Goal: Task Accomplishment & Management: Complete application form

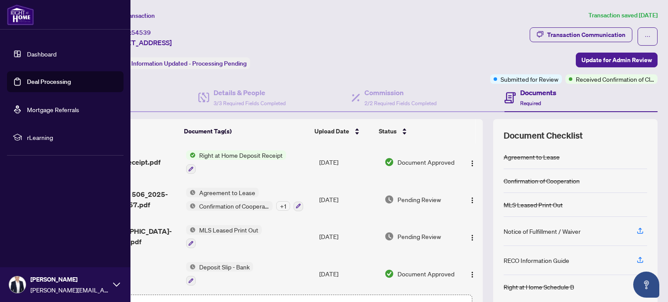
click at [27, 54] on link "Dashboard" at bounding box center [42, 54] width 30 height 8
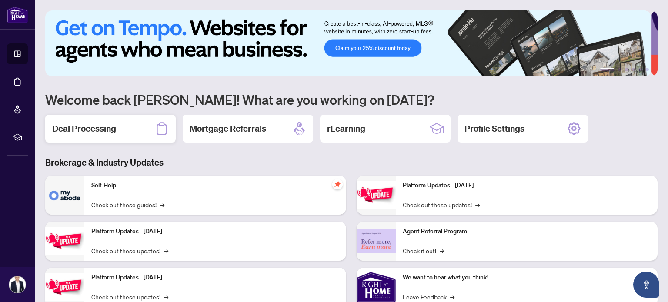
click at [94, 128] on h2 "Deal Processing" at bounding box center [84, 129] width 64 height 12
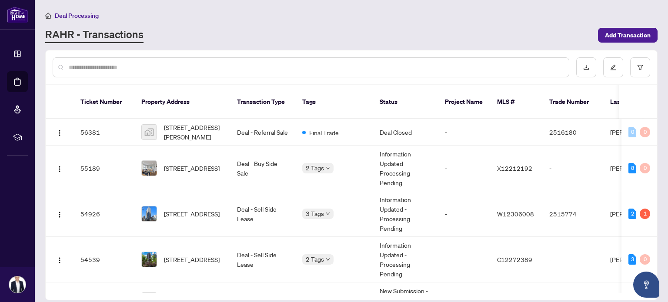
click at [155, 73] on div at bounding box center [311, 67] width 517 height 20
click at [156, 68] on input "text" at bounding box center [315, 68] width 493 height 10
click at [161, 64] on input "text" at bounding box center [315, 68] width 493 height 10
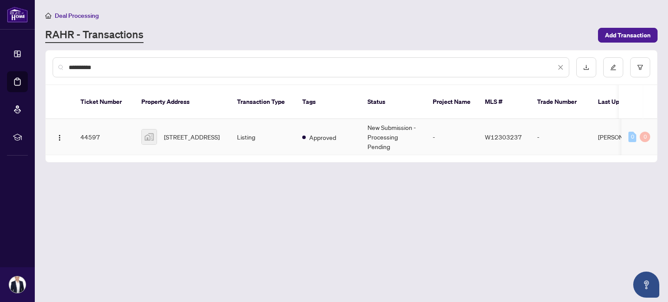
type input "**********"
click at [208, 132] on span "[STREET_ADDRESS]" at bounding box center [192, 137] width 56 height 10
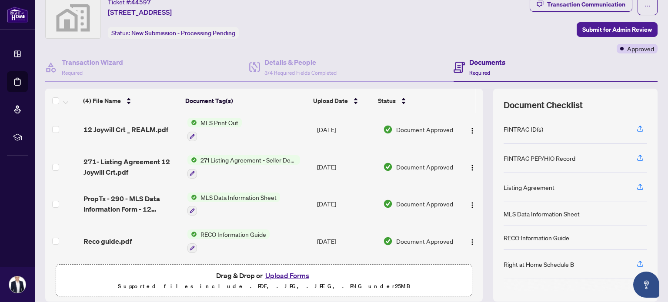
scroll to position [61, 0]
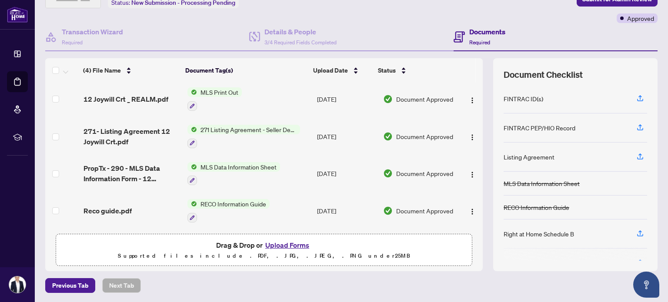
click at [274, 243] on button "Upload Forms" at bounding box center [287, 245] width 49 height 11
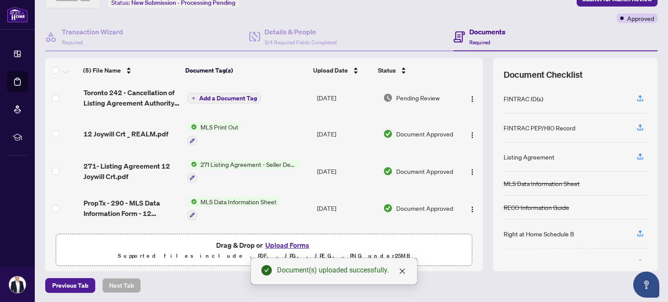
click at [211, 95] on span "Add a Document Tag" at bounding box center [228, 98] width 58 height 6
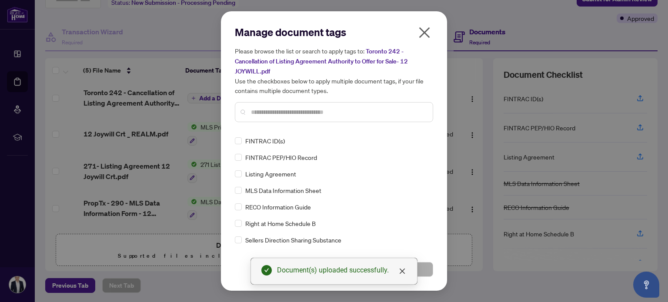
drag, startPoint x: 276, startPoint y: 130, endPoint x: 271, endPoint y: 112, distance: 18.9
click at [276, 130] on div "Manage document tags Please browse the list or search to apply tags to: Toronto…" at bounding box center [334, 151] width 198 height 252
click at [271, 111] on input "text" at bounding box center [338, 112] width 175 height 10
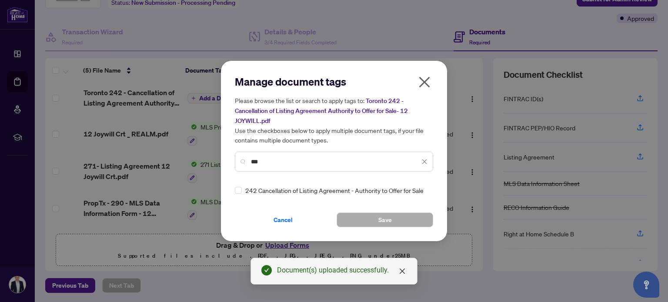
type input "***"
click at [267, 194] on div "Manage document tags Please browse the list or search to apply tags to: Toronto…" at bounding box center [334, 151] width 198 height 153
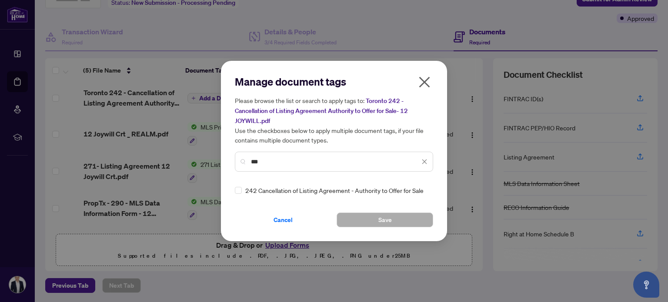
click at [245, 193] on div "242 Cancellation of Listing Agreement - Authority to Offer for Sale" at bounding box center [331, 191] width 193 height 10
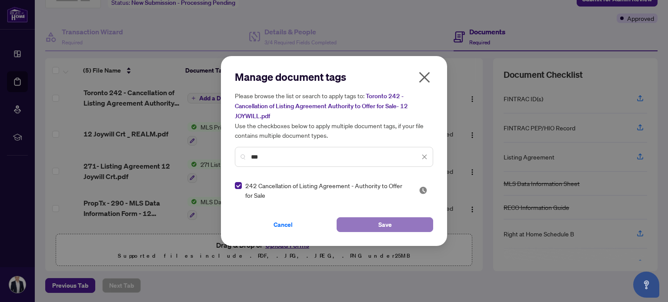
click at [392, 226] on button "Save" at bounding box center [385, 224] width 97 height 15
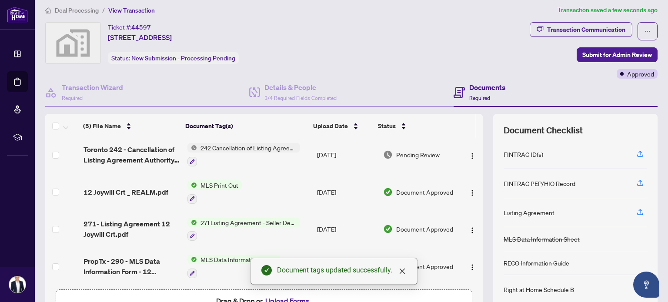
scroll to position [0, 0]
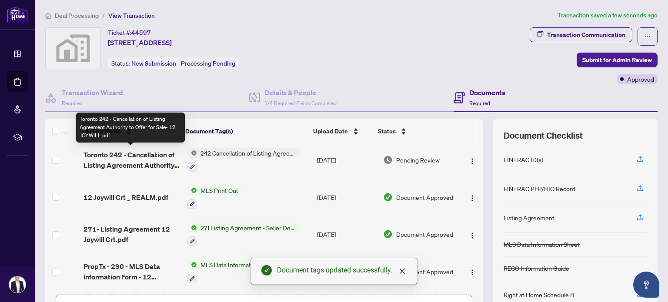
click at [125, 158] on span "Toronto 242 - Cancellation of Listing Agreement Authority to Offer for Sale- 12…" at bounding box center [131, 160] width 97 height 21
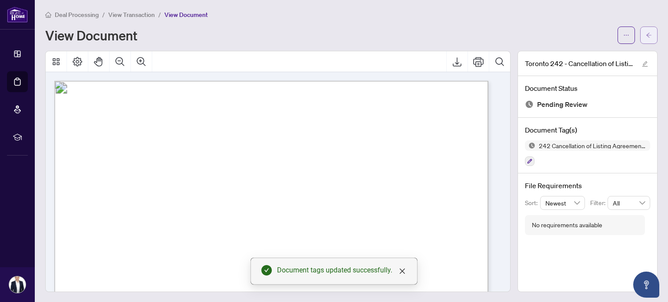
click at [647, 31] on button "button" at bounding box center [648, 35] width 17 height 17
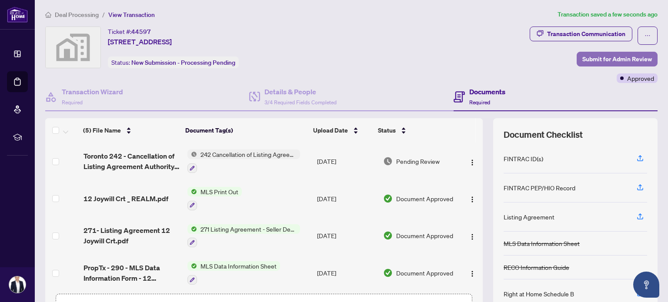
click at [584, 57] on span "Submit for Admin Review" at bounding box center [617, 59] width 70 height 14
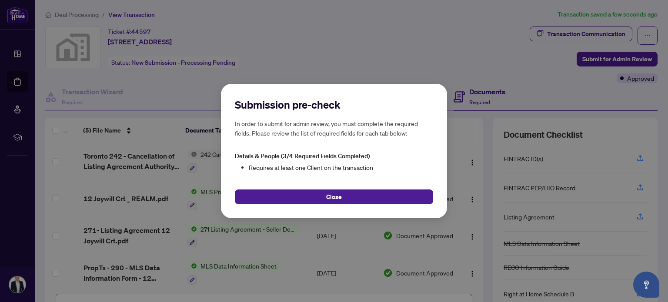
click at [344, 32] on div "Submission pre-check In order to submit for admin review, you must complete the…" at bounding box center [334, 151] width 668 height 302
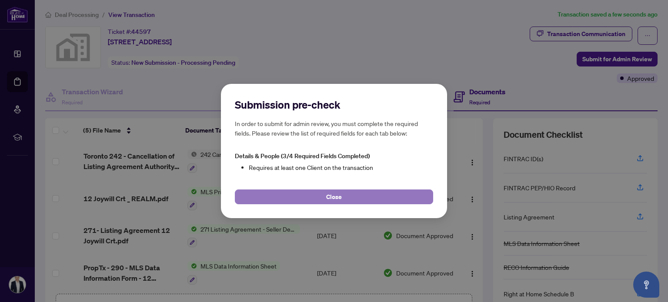
click at [344, 201] on button "Close" at bounding box center [334, 197] width 198 height 15
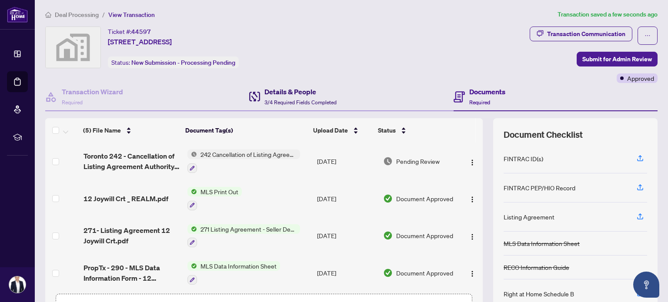
click at [302, 99] on span "3/4 Required Fields Completed" at bounding box center [300, 102] width 72 height 7
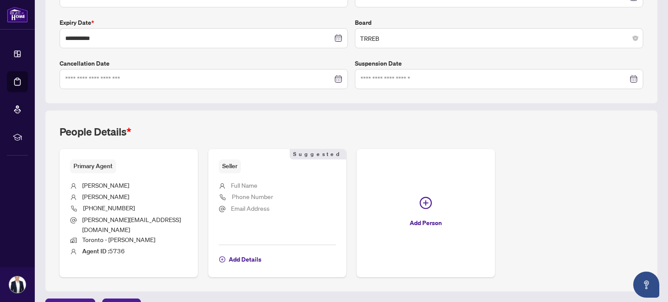
scroll to position [233, 0]
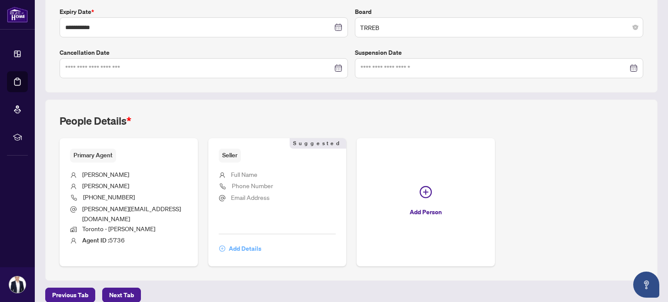
click at [243, 244] on span "Add Details" at bounding box center [245, 249] width 33 height 14
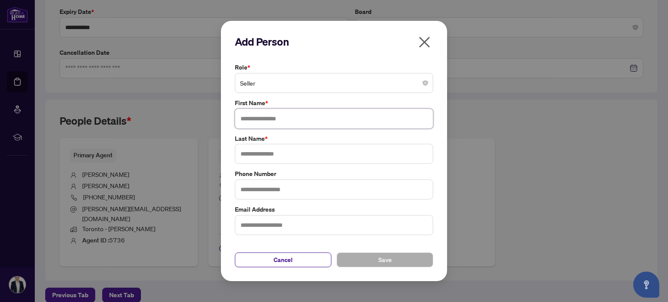
click at [260, 122] on input "text" at bounding box center [334, 119] width 198 height 20
type input "*****"
click at [304, 154] on input "text" at bounding box center [334, 154] width 198 height 20
type input "********"
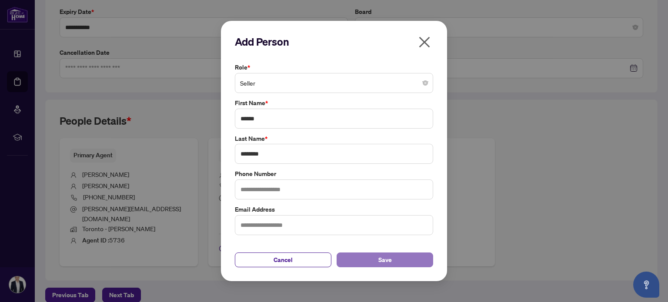
click at [365, 254] on button "Save" at bounding box center [385, 260] width 97 height 15
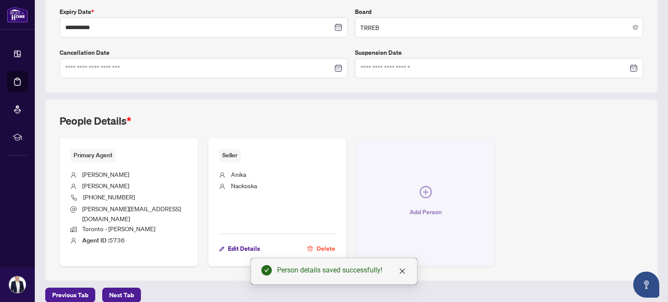
click at [424, 194] on span "button" at bounding box center [426, 194] width 12 height 16
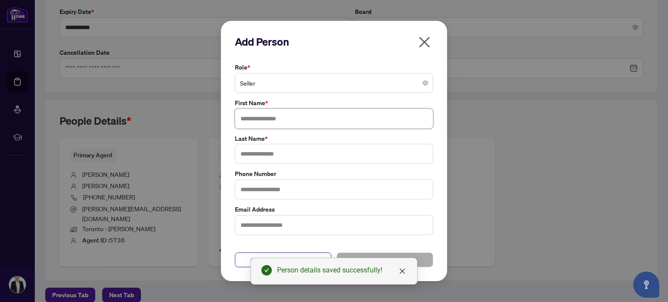
click at [258, 116] on input "text" at bounding box center [334, 119] width 198 height 20
type input "******"
click at [269, 151] on input "text" at bounding box center [334, 154] width 198 height 20
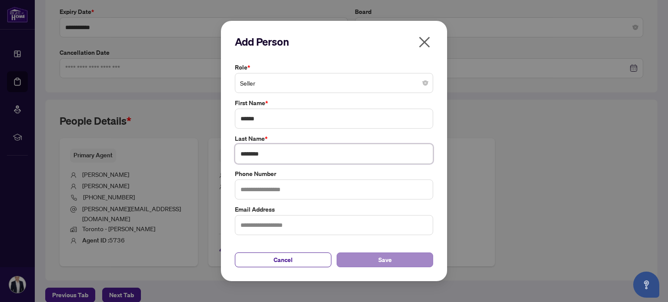
type input "********"
click at [429, 262] on button "Save" at bounding box center [385, 260] width 97 height 15
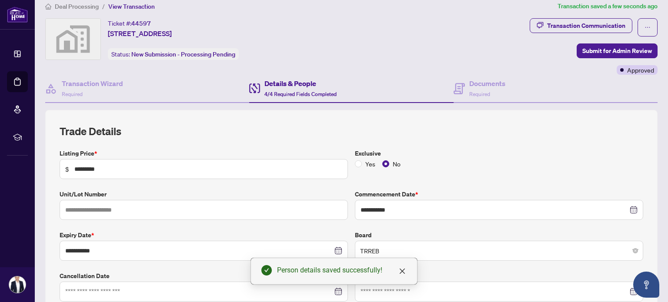
scroll to position [0, 0]
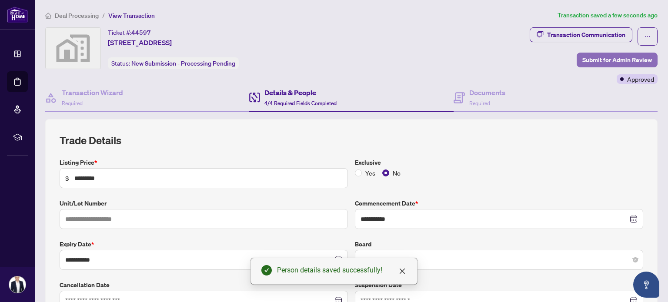
click at [622, 56] on span "Submit for Admin Review" at bounding box center [617, 60] width 70 height 14
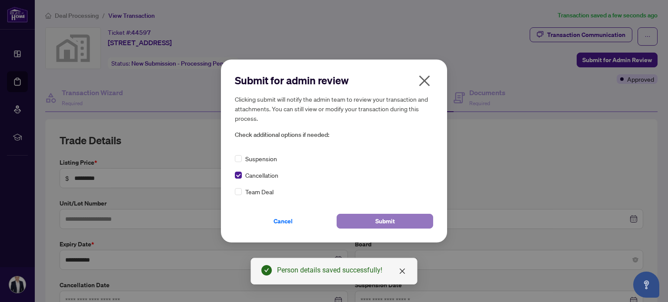
click at [372, 221] on button "Submit" at bounding box center [385, 221] width 97 height 15
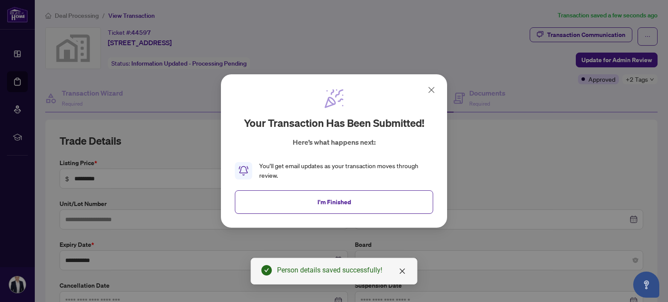
click at [334, 198] on span "I'm Finished" at bounding box center [333, 202] width 33 height 14
